Goal: Transaction & Acquisition: Book appointment/travel/reservation

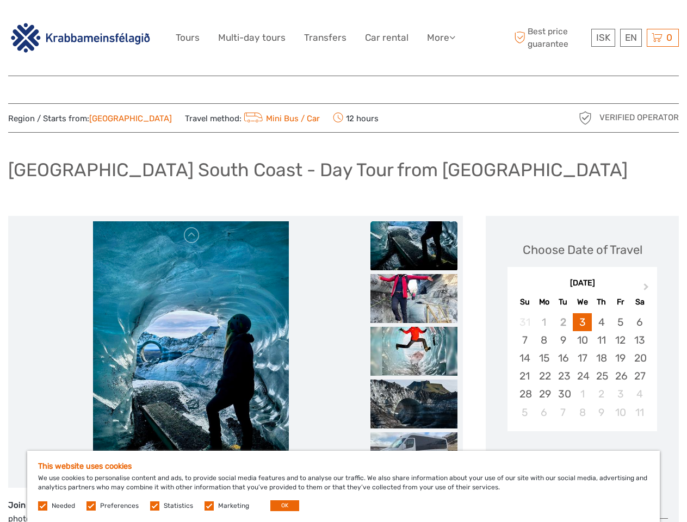
click at [440, 38] on link "More" at bounding box center [441, 38] width 28 height 16
click at [453, 37] on icon at bounding box center [452, 37] width 6 height 9
click at [602, 38] on span "ISK" at bounding box center [603, 37] width 14 height 11
click at [630, 38] on div "EN English Español Deutsch" at bounding box center [631, 38] width 22 height 18
click at [662, 38] on div "0 Items Total 0 ISK Checkout The shopping cart is empty." at bounding box center [662, 38] width 32 height 18
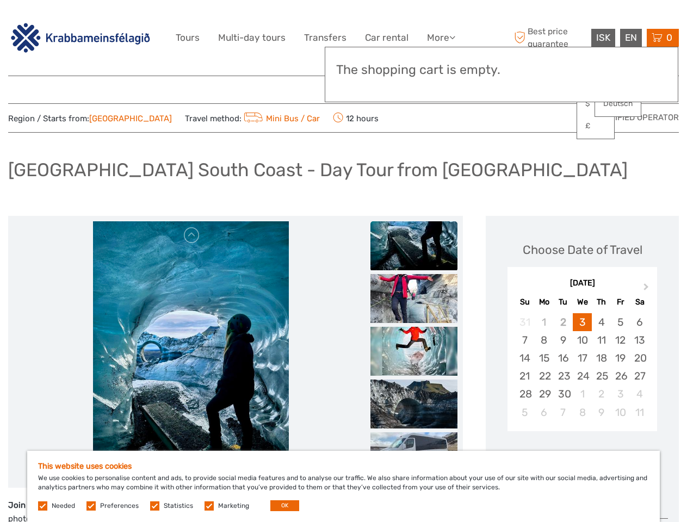
click at [190, 352] on img at bounding box center [191, 351] width 196 height 261
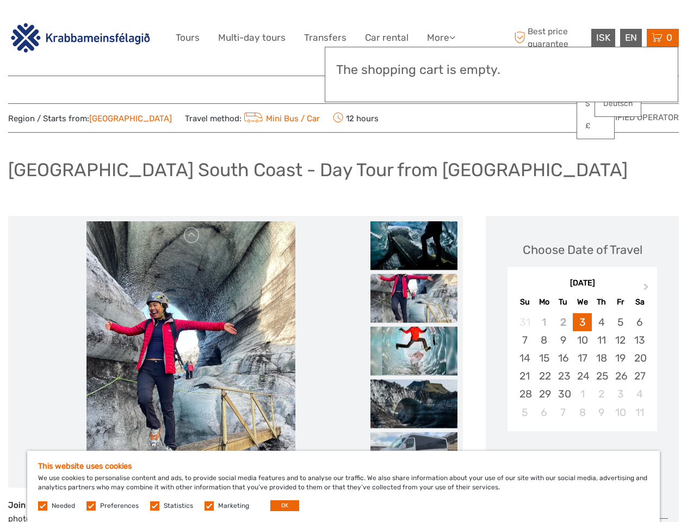
click at [192, 235] on link at bounding box center [191, 235] width 17 height 17
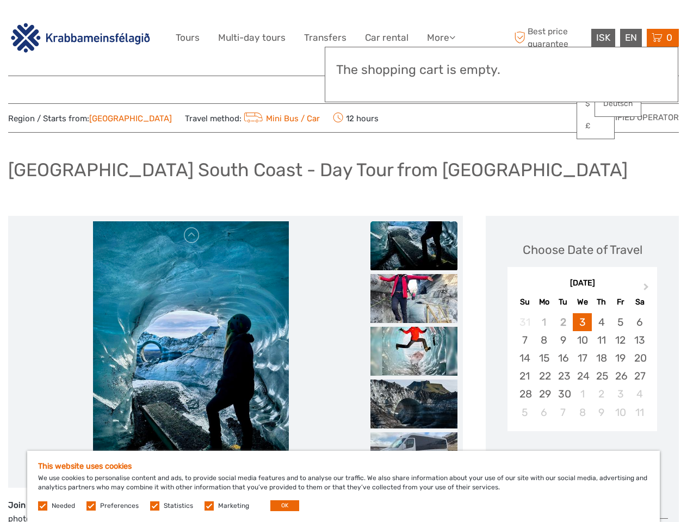
click at [414, 88] on div "Items Total 0 ISK Checkout The shopping cart is empty." at bounding box center [501, 74] width 353 height 55
